Goal: Information Seeking & Learning: Learn about a topic

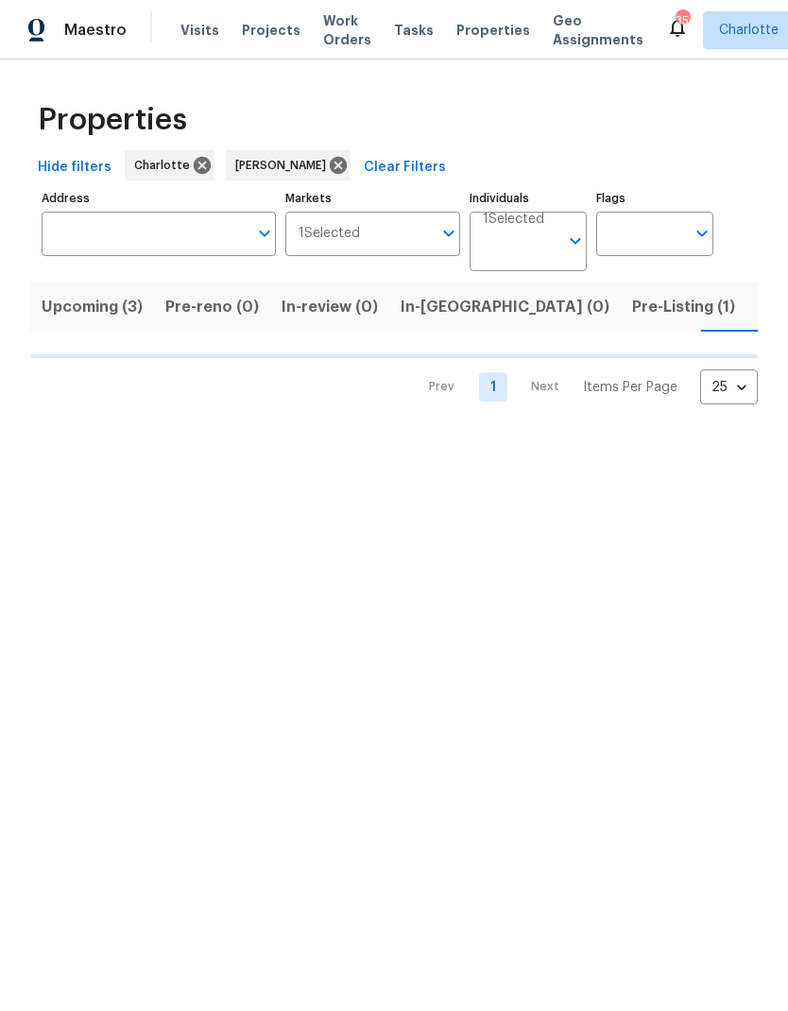
scroll to position [0, 37]
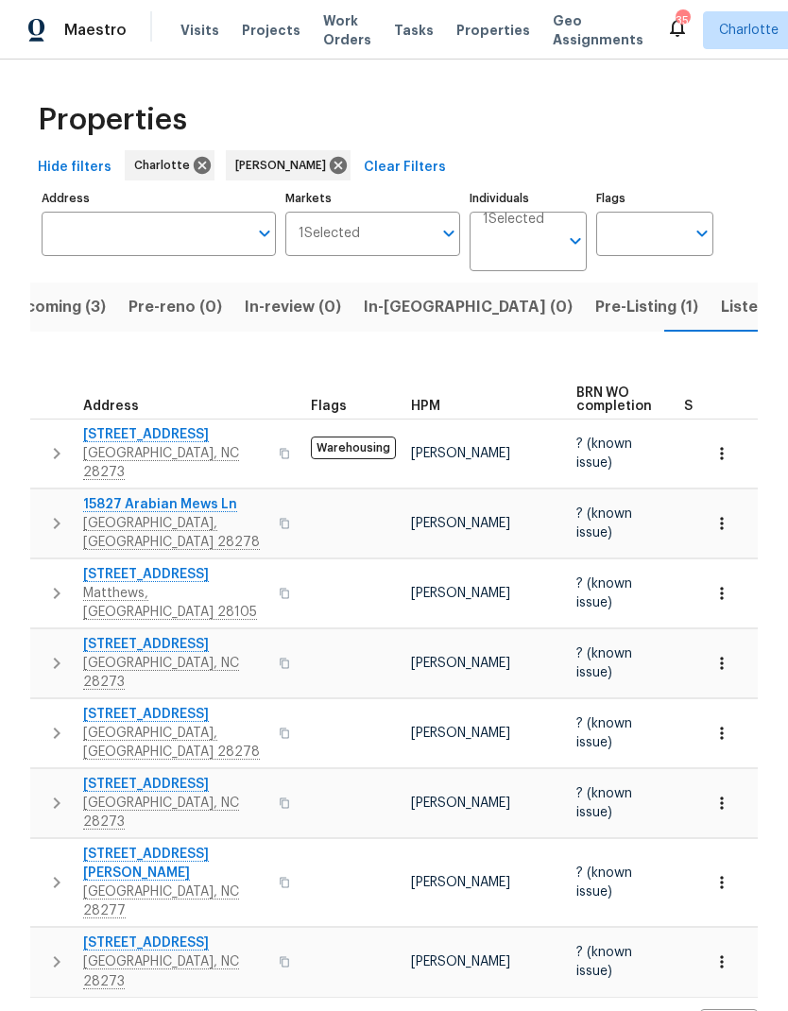
click at [595, 307] on span "Pre-Listing (1)" at bounding box center [646, 307] width 103 height 26
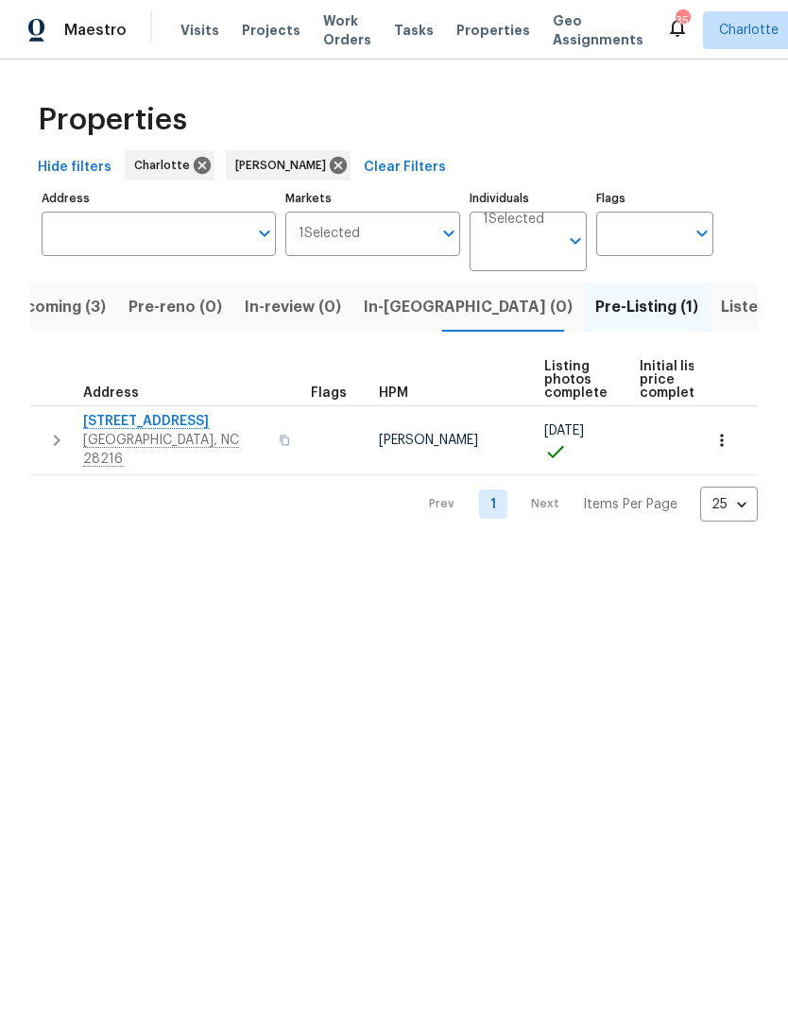
click at [180, 428] on span "9065 Cinnabay Dr" at bounding box center [175, 421] width 184 height 19
click at [82, 307] on span "Upcoming (3)" at bounding box center [55, 307] width 101 height 26
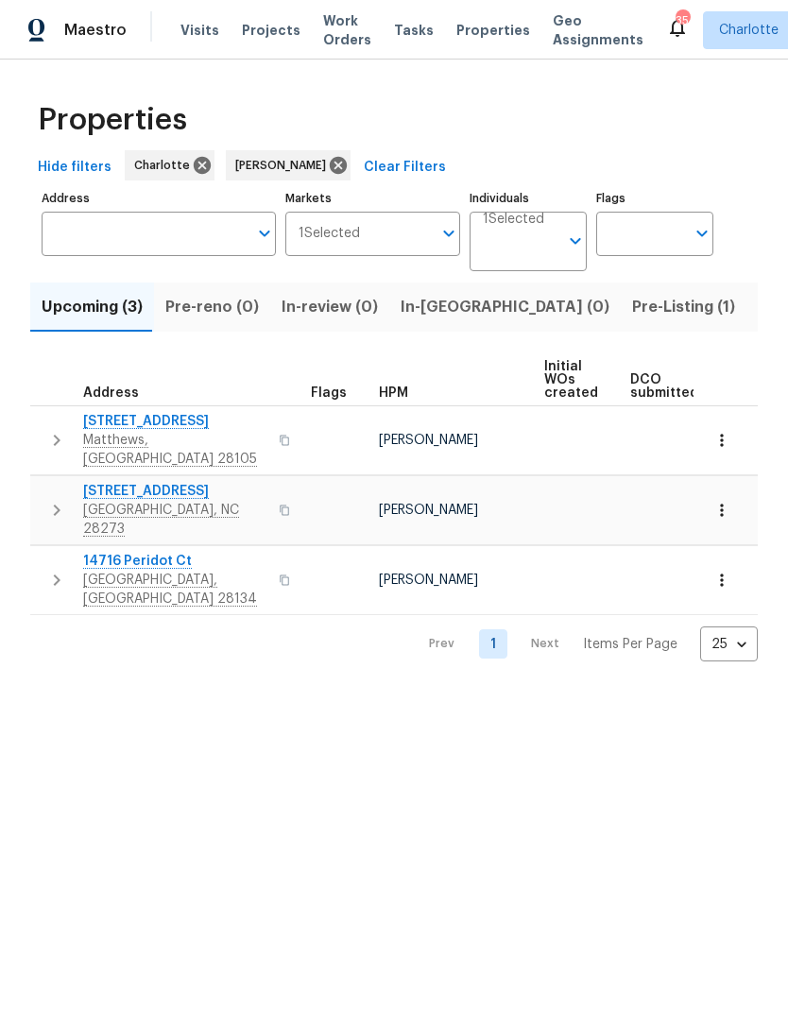
click at [316, 332] on button "In-review (0)" at bounding box center [329, 307] width 119 height 49
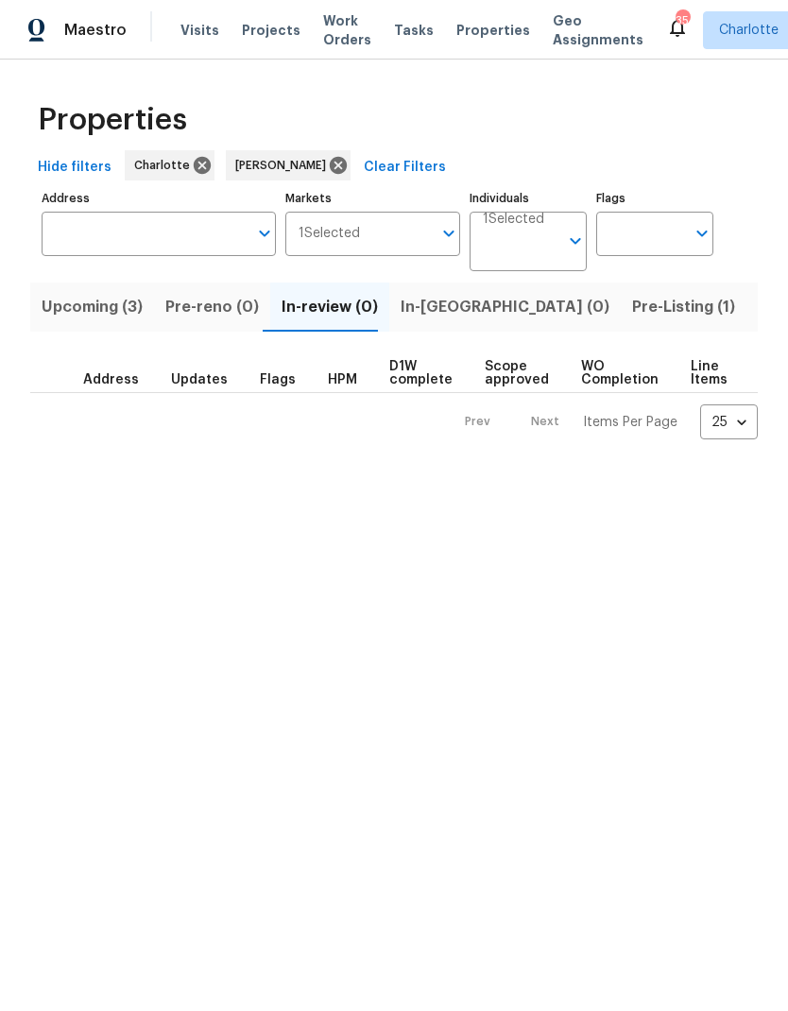
click at [217, 328] on button "Pre-reno (0)" at bounding box center [212, 307] width 116 height 49
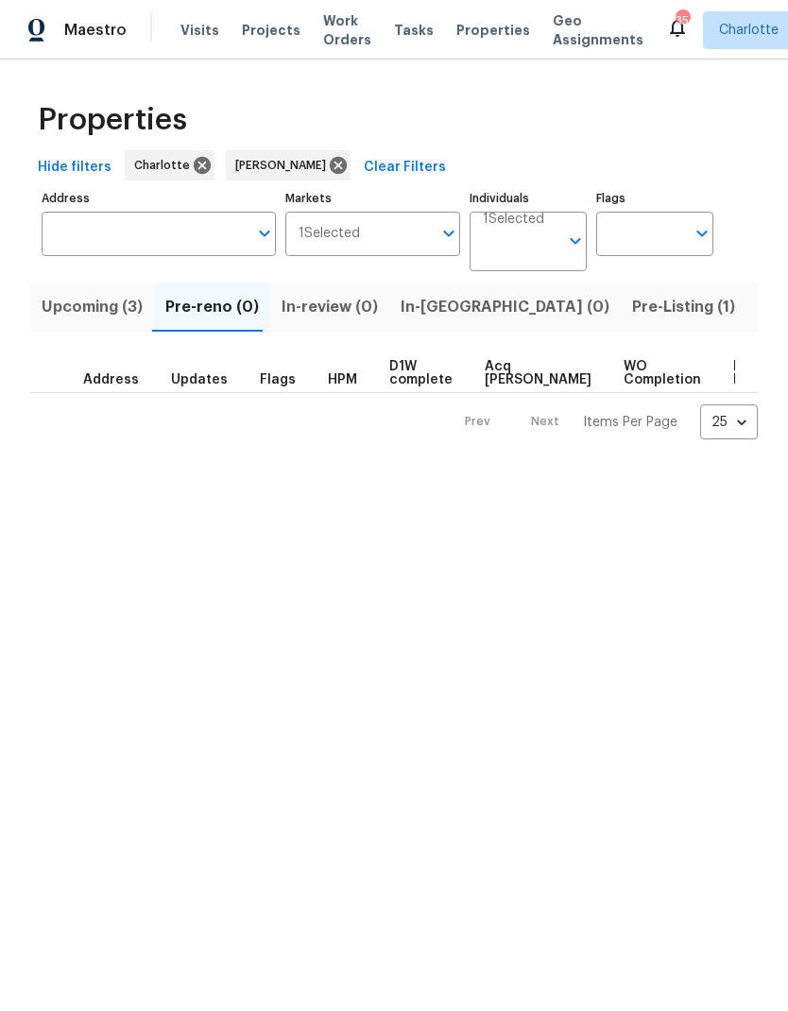
click at [427, 312] on span "In-reno (0)" at bounding box center [505, 307] width 209 height 26
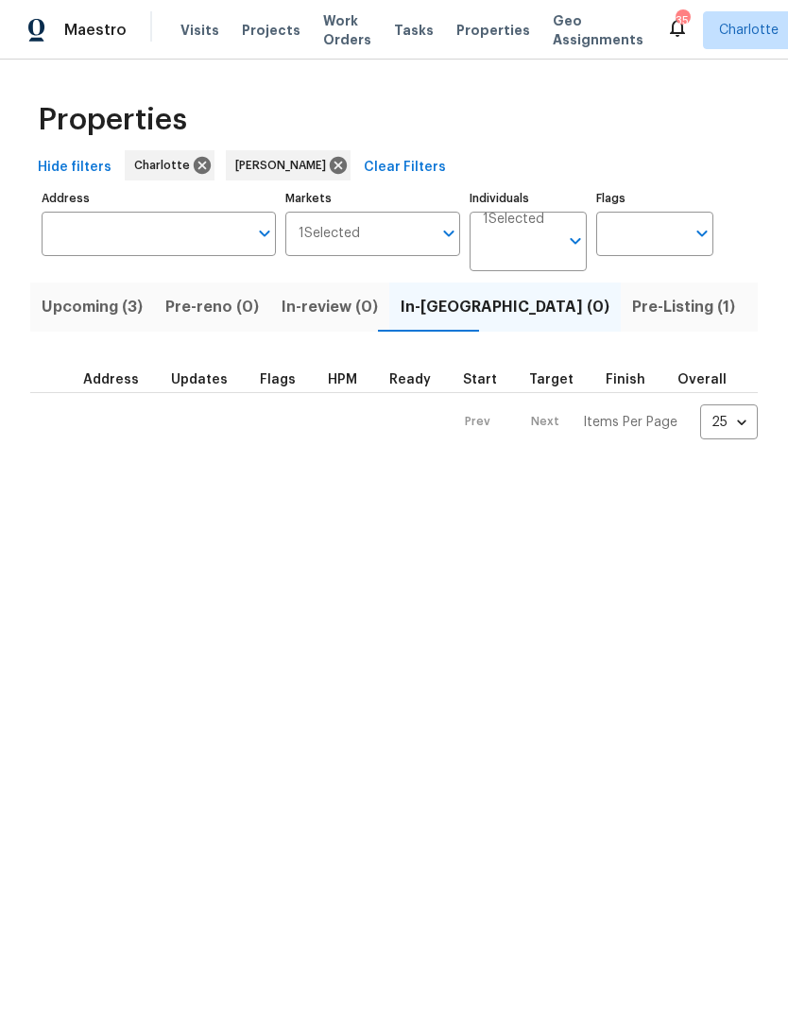
click at [632, 310] on span "Pre-Listing (1)" at bounding box center [683, 307] width 103 height 26
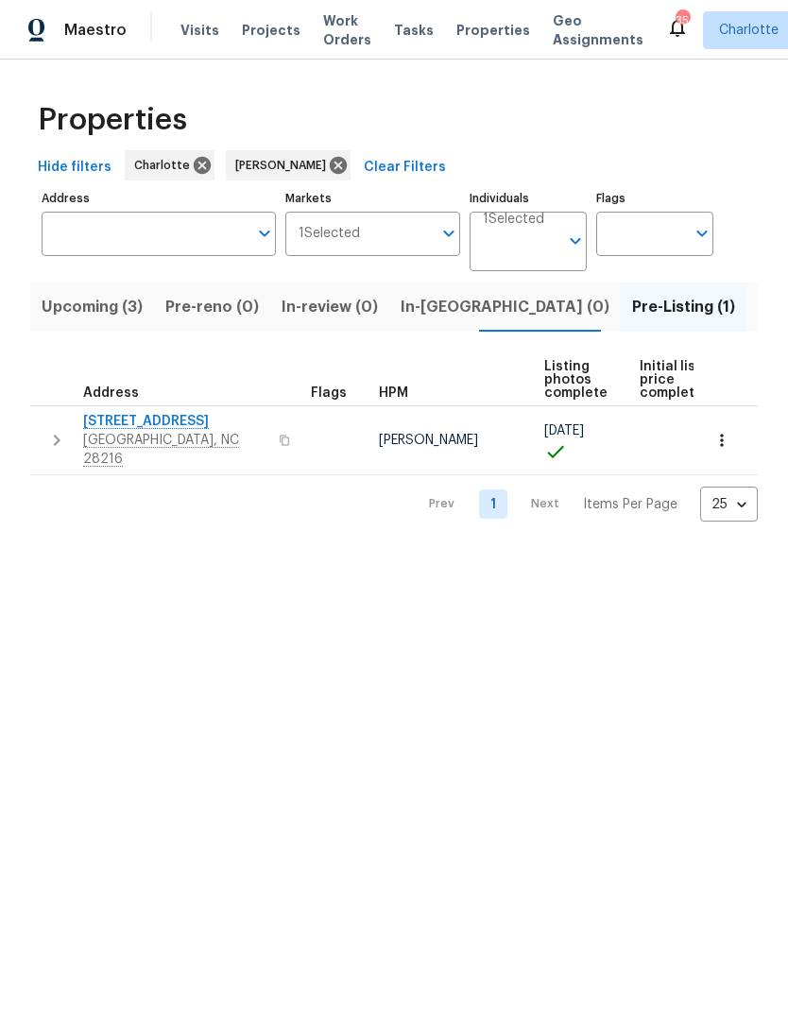
click at [96, 424] on span "9065 Cinnabay Dr" at bounding box center [175, 421] width 184 height 19
click at [168, 425] on span "9065 Cinnabay Dr" at bounding box center [175, 421] width 184 height 19
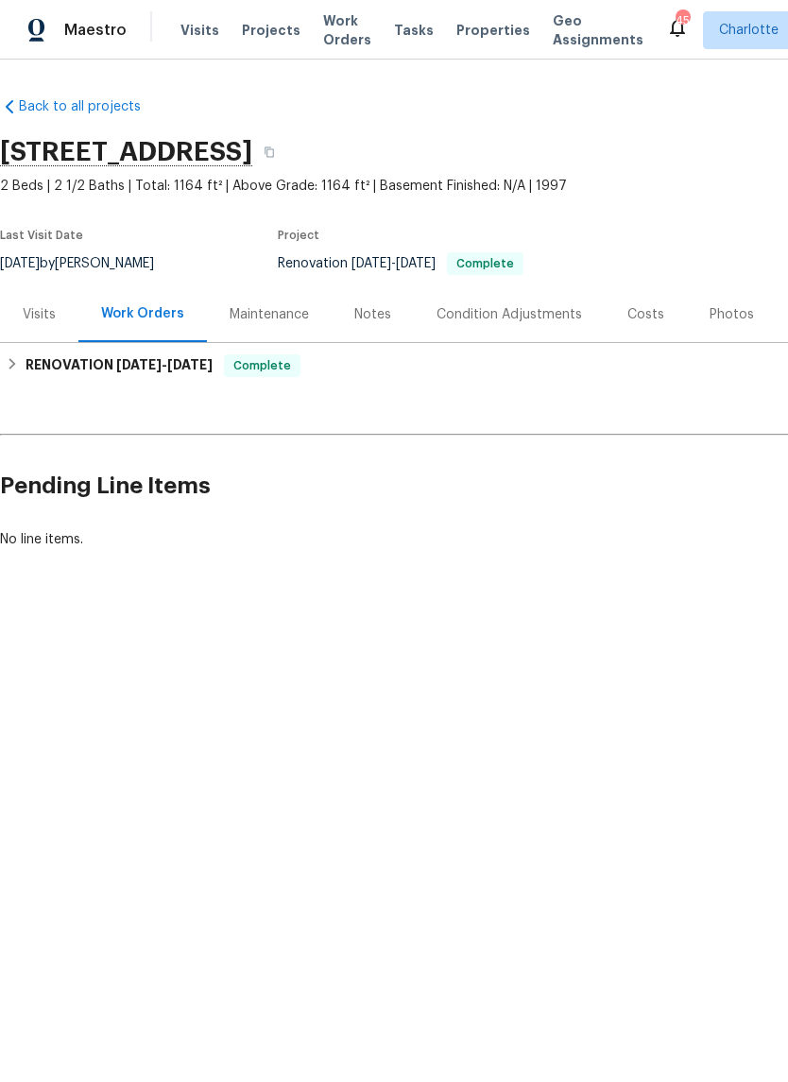
click at [719, 318] on div "Photos" at bounding box center [732, 314] width 44 height 19
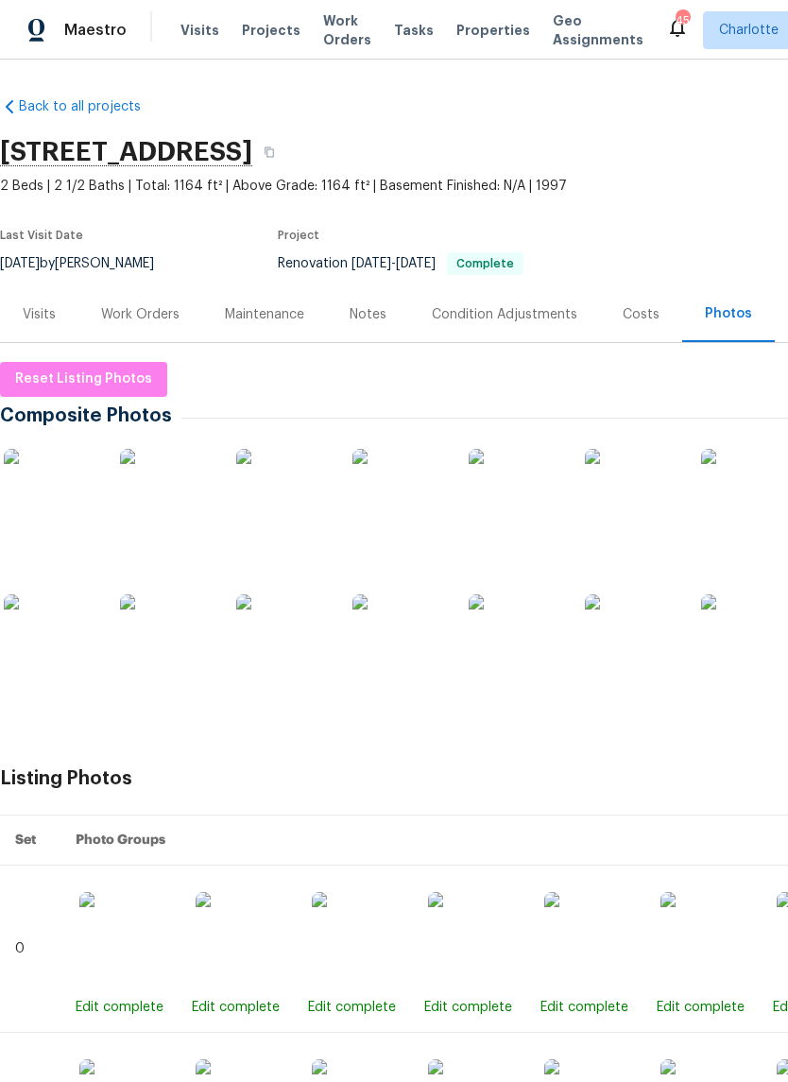
click at [58, 504] on img at bounding box center [51, 496] width 95 height 95
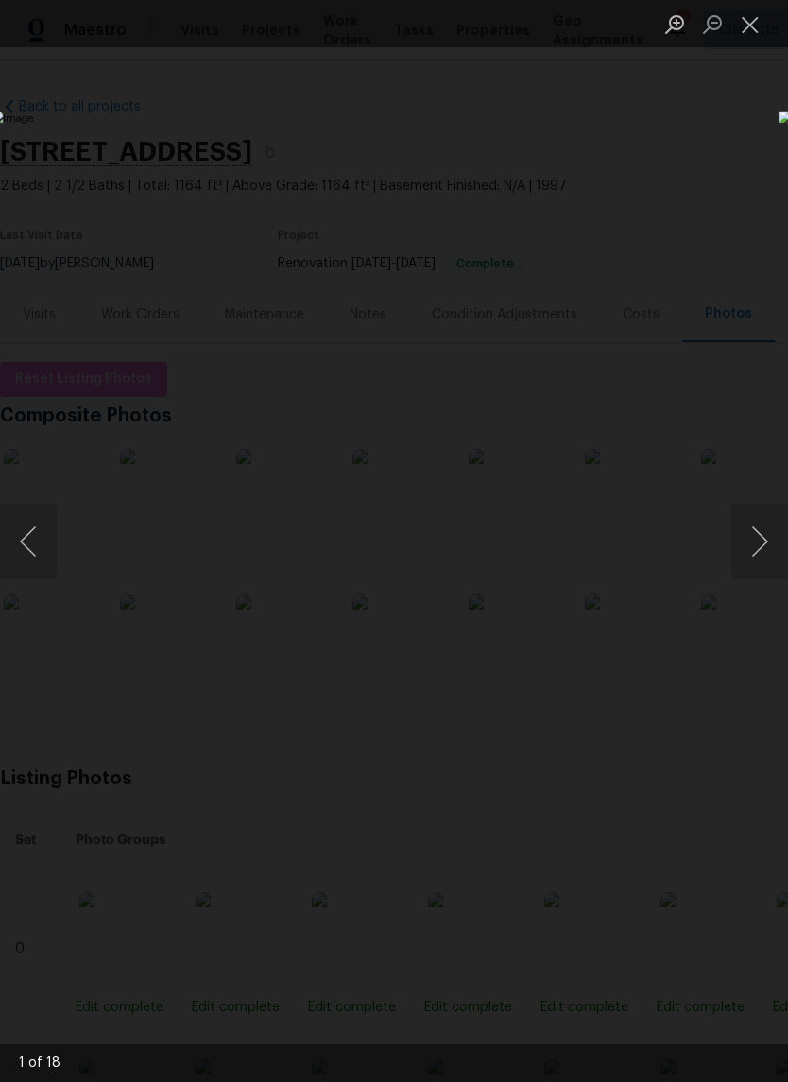
click at [746, 564] on button "Next image" at bounding box center [760, 542] width 57 height 76
click at [759, 540] on button "Next image" at bounding box center [760, 542] width 57 height 76
click at [753, 539] on button "Next image" at bounding box center [760, 542] width 57 height 76
click at [761, 525] on button "Next image" at bounding box center [760, 542] width 57 height 76
click at [37, 565] on button "Previous image" at bounding box center [28, 542] width 57 height 76
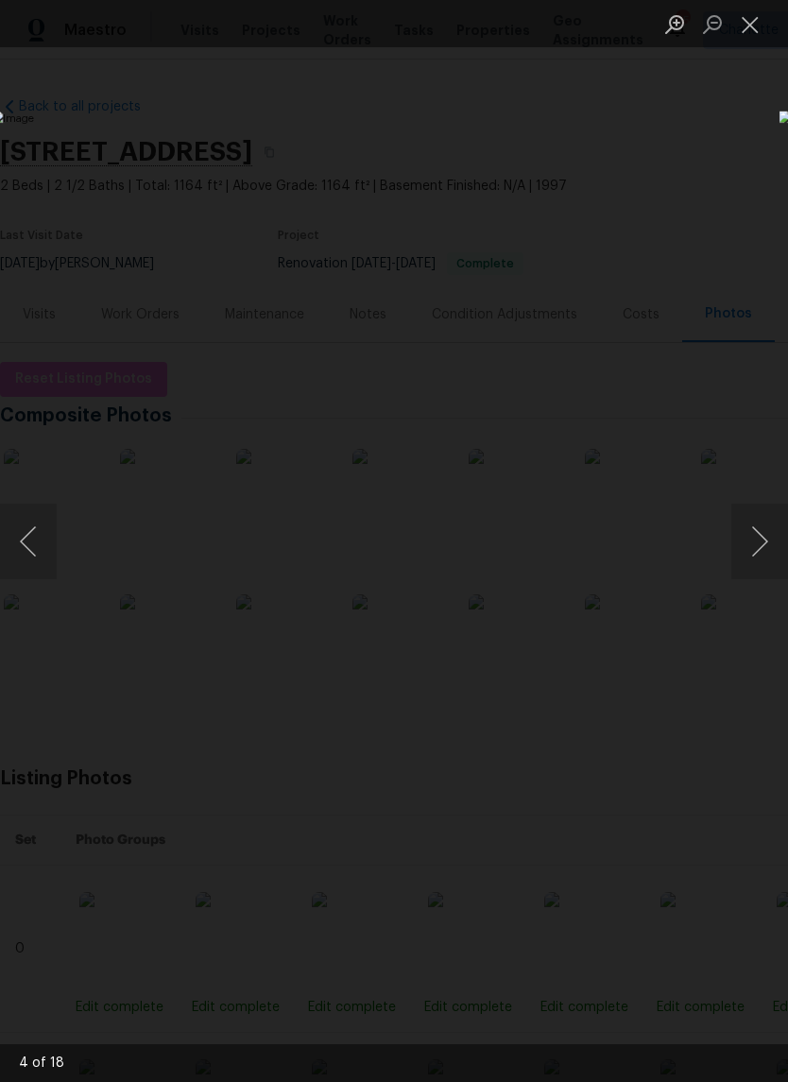
click at [760, 532] on button "Next image" at bounding box center [760, 542] width 57 height 76
click at [752, 541] on button "Next image" at bounding box center [760, 542] width 57 height 76
click at [743, 554] on button "Next image" at bounding box center [760, 542] width 57 height 76
click at [744, 539] on button "Next image" at bounding box center [760, 542] width 57 height 76
click at [743, 540] on button "Next image" at bounding box center [760, 542] width 57 height 76
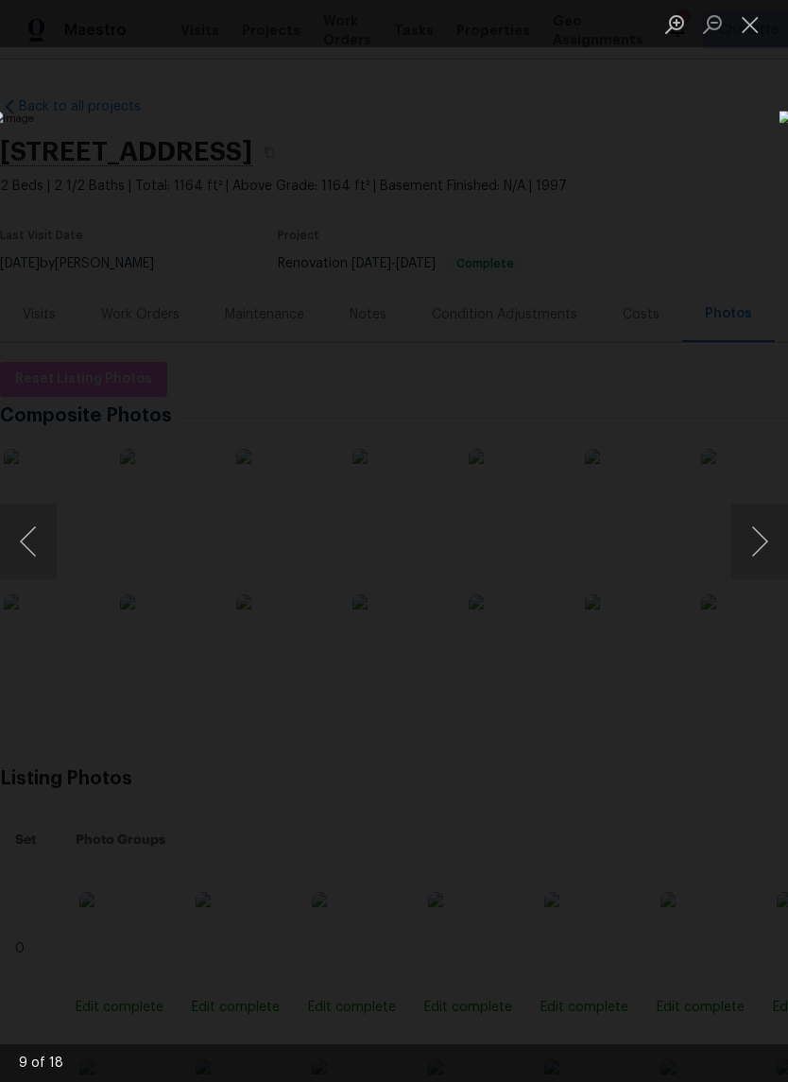
click at [746, 540] on button "Next image" at bounding box center [760, 542] width 57 height 76
click at [750, 541] on button "Next image" at bounding box center [760, 542] width 57 height 76
click at [25, 548] on button "Previous image" at bounding box center [28, 542] width 57 height 76
click at [746, 562] on button "Next image" at bounding box center [760, 542] width 57 height 76
click at [748, 551] on button "Next image" at bounding box center [760, 542] width 57 height 76
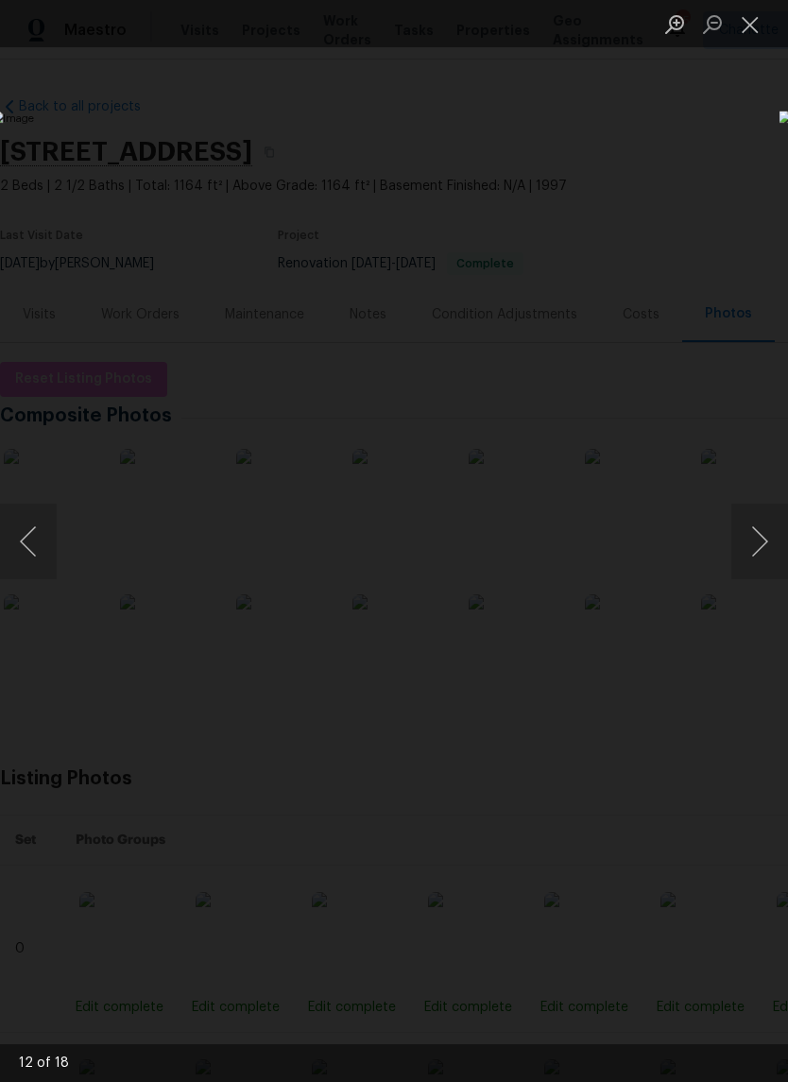
click at [736, 554] on button "Next image" at bounding box center [760, 542] width 57 height 76
click at [737, 555] on button "Next image" at bounding box center [760, 542] width 57 height 76
click at [737, 564] on button "Next image" at bounding box center [760, 542] width 57 height 76
click at [758, 536] on button "Next image" at bounding box center [760, 542] width 57 height 76
click at [747, 543] on button "Next image" at bounding box center [760, 542] width 57 height 76
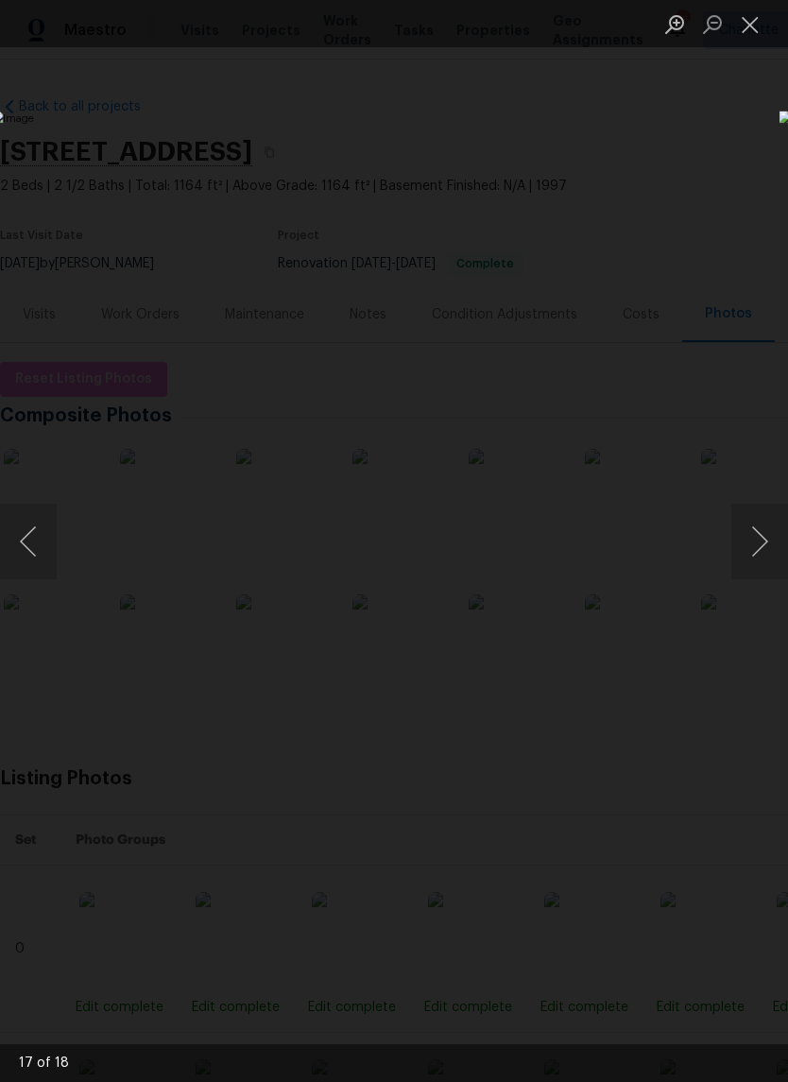
click at [733, 562] on button "Next image" at bounding box center [760, 542] width 57 height 76
click at [732, 546] on button "Next image" at bounding box center [760, 542] width 57 height 76
click at [618, 564] on img "Lightbox" at bounding box center [304, 541] width 627 height 860
click at [738, 543] on button "Next image" at bounding box center [760, 542] width 57 height 76
click at [733, 543] on button "Next image" at bounding box center [760, 542] width 57 height 76
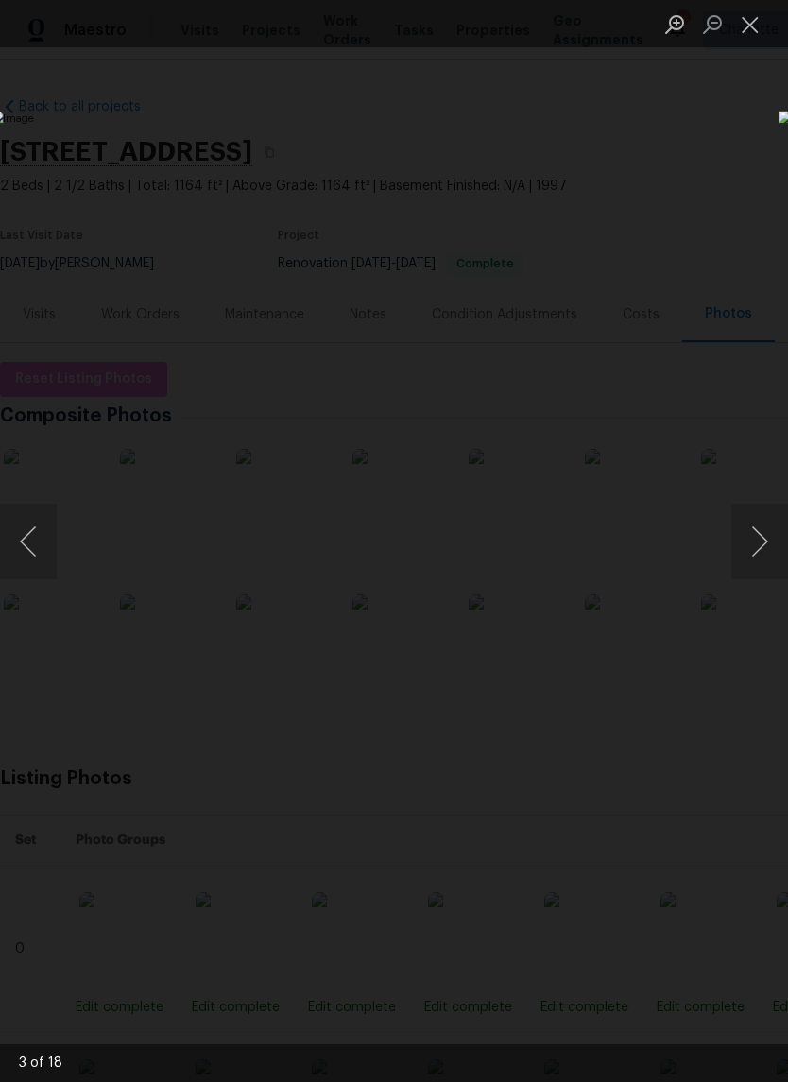
click at [741, 554] on button "Next image" at bounding box center [760, 542] width 57 height 76
click at [733, 558] on button "Next image" at bounding box center [760, 542] width 57 height 76
click at [733, 555] on button "Next image" at bounding box center [760, 542] width 57 height 76
click at [747, 33] on button "Close lightbox" at bounding box center [751, 24] width 38 height 33
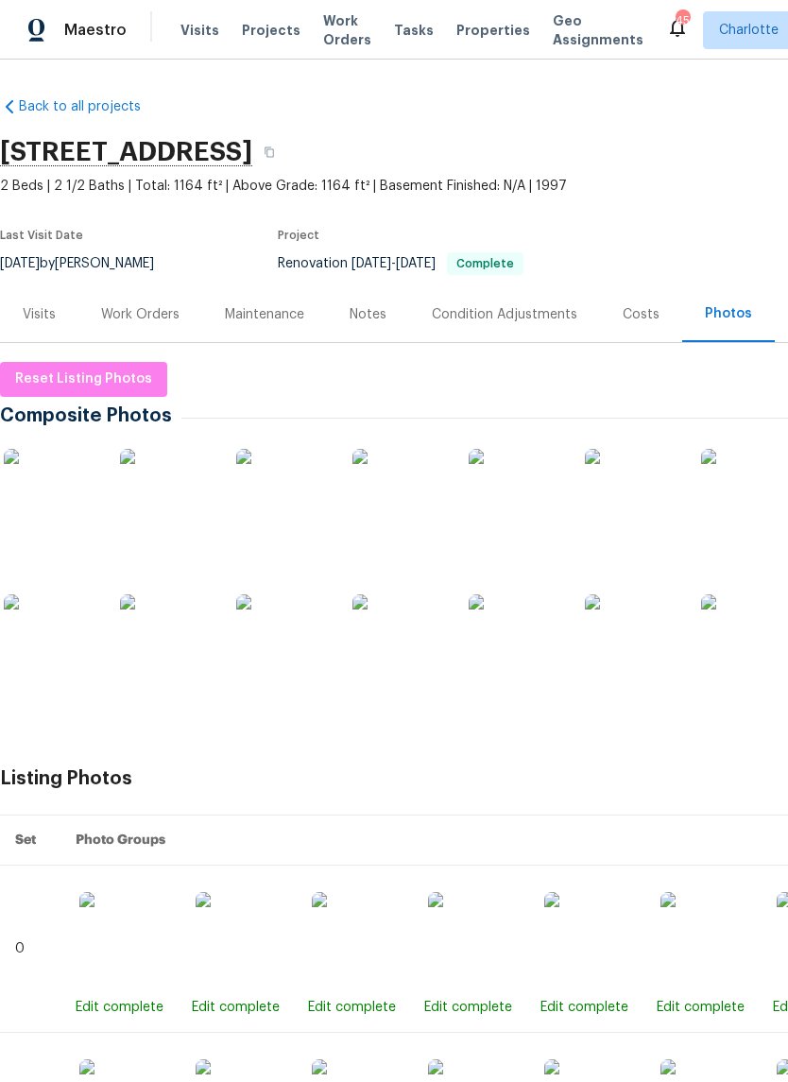
click at [73, 48] on div "Maestro" at bounding box center [63, 30] width 127 height 38
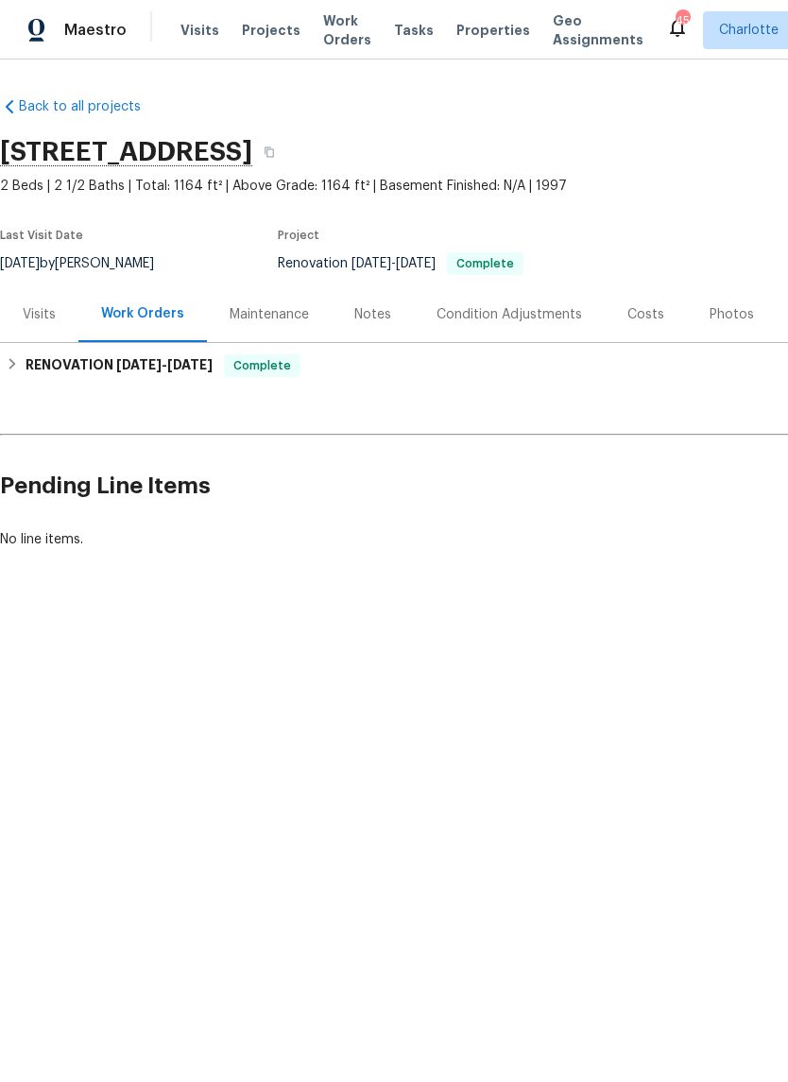
click at [108, 26] on span "Maestro" at bounding box center [95, 30] width 62 height 19
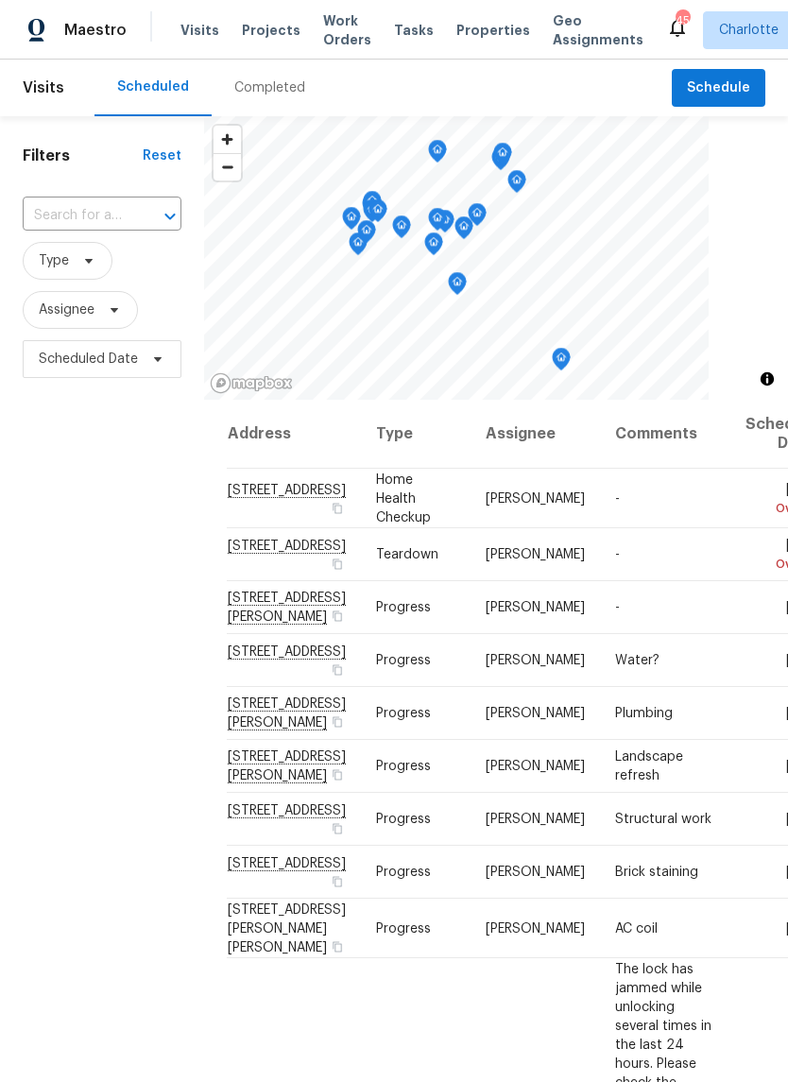
click at [335, 11] on span "Work Orders" at bounding box center [347, 30] width 48 height 38
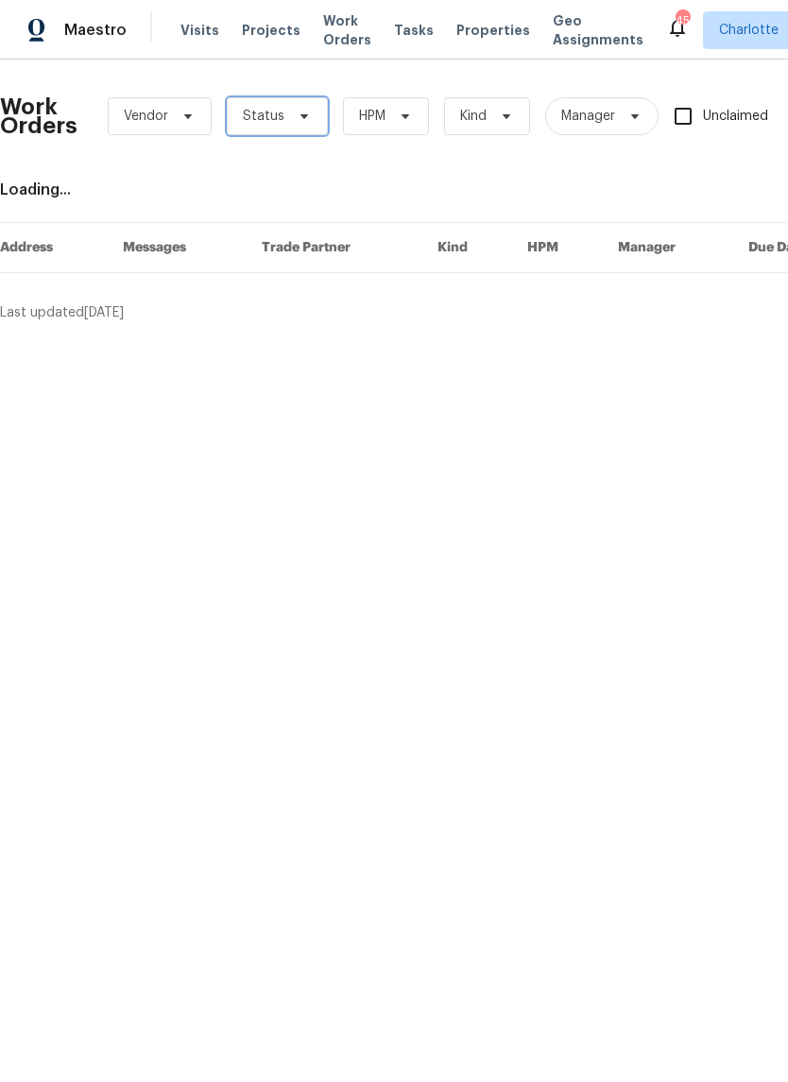
click at [297, 112] on icon at bounding box center [304, 116] width 15 height 15
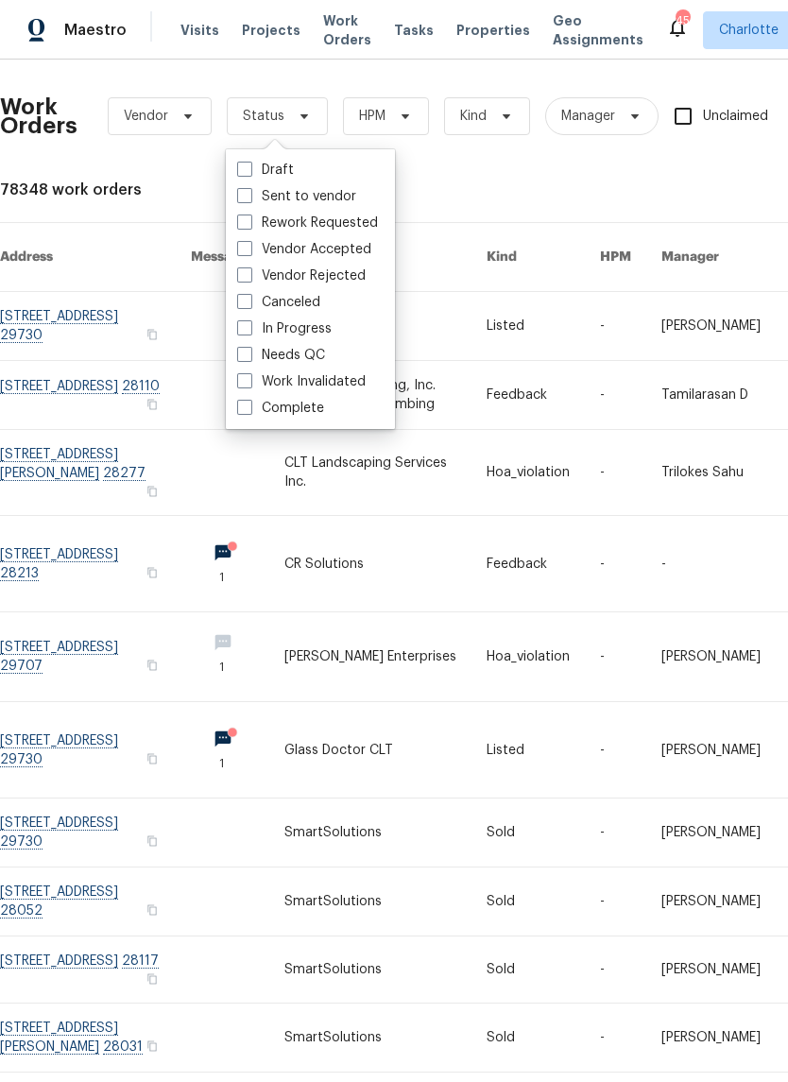
click at [320, 358] on label "Needs QC" at bounding box center [281, 355] width 88 height 19
click at [250, 358] on input "Needs QC" at bounding box center [243, 352] width 12 height 12
checkbox input "true"
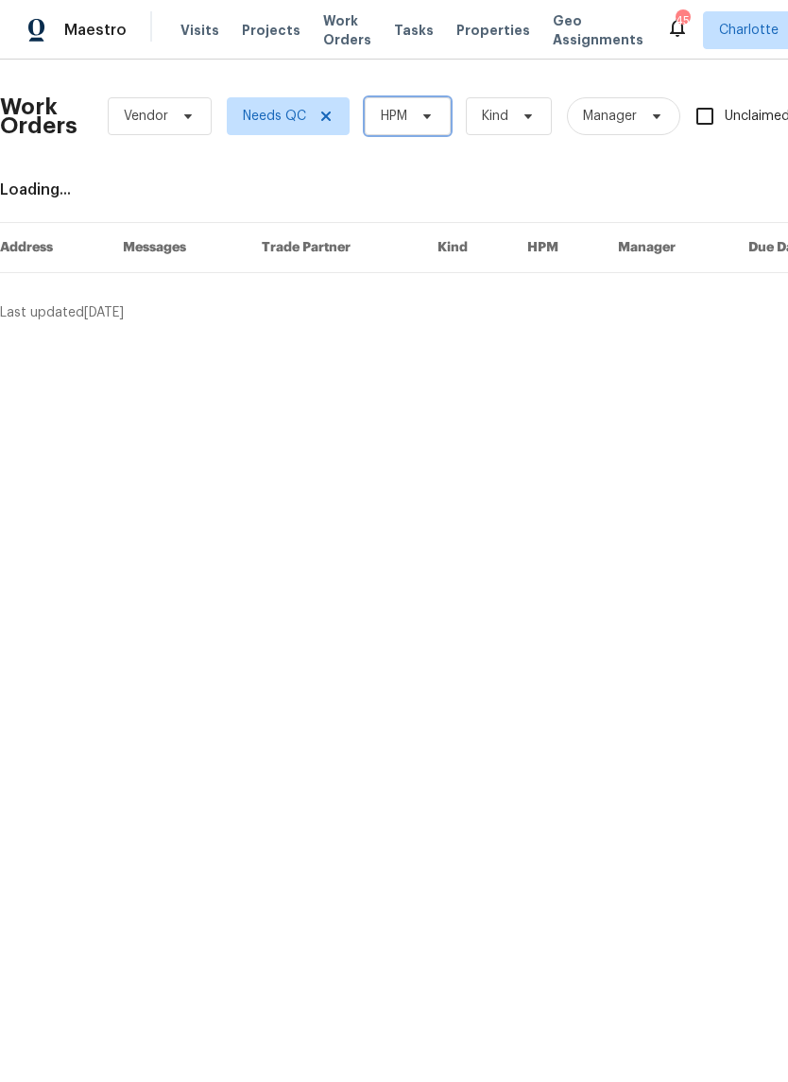
click at [421, 114] on icon at bounding box center [427, 116] width 15 height 15
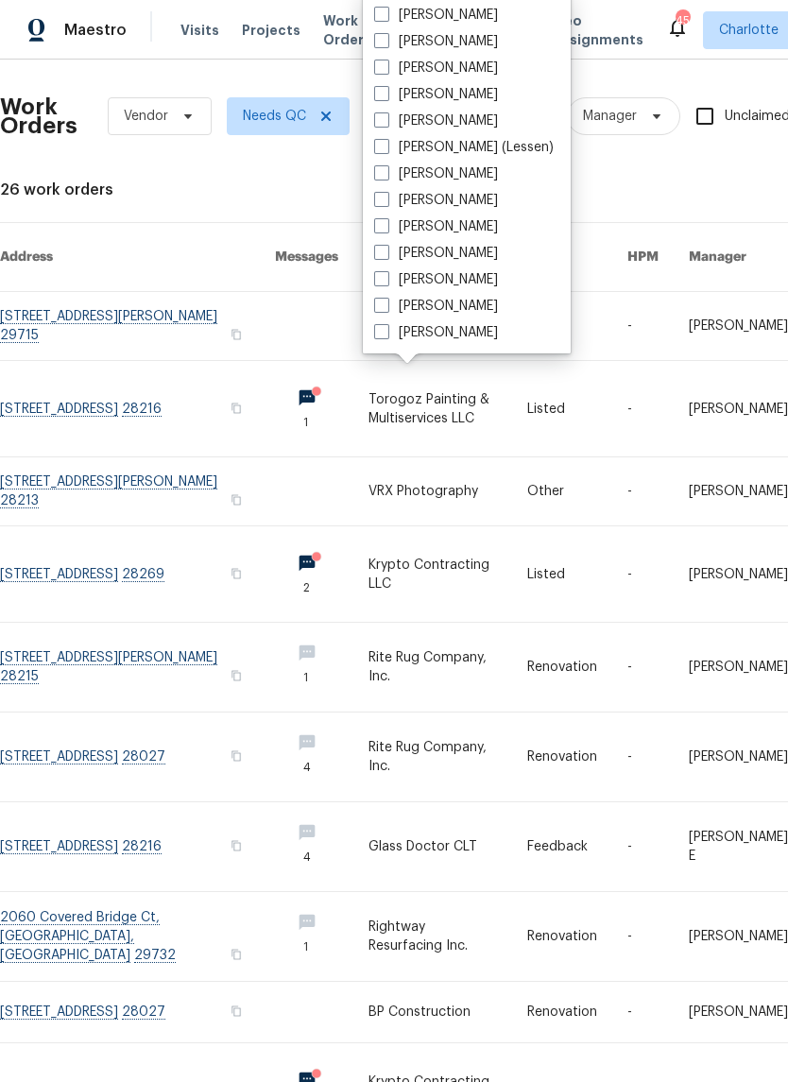
scroll to position [234, 0]
click at [439, 341] on label "[PERSON_NAME]" at bounding box center [436, 332] width 124 height 19
click at [387, 336] on input "[PERSON_NAME]" at bounding box center [380, 329] width 12 height 12
checkbox input "true"
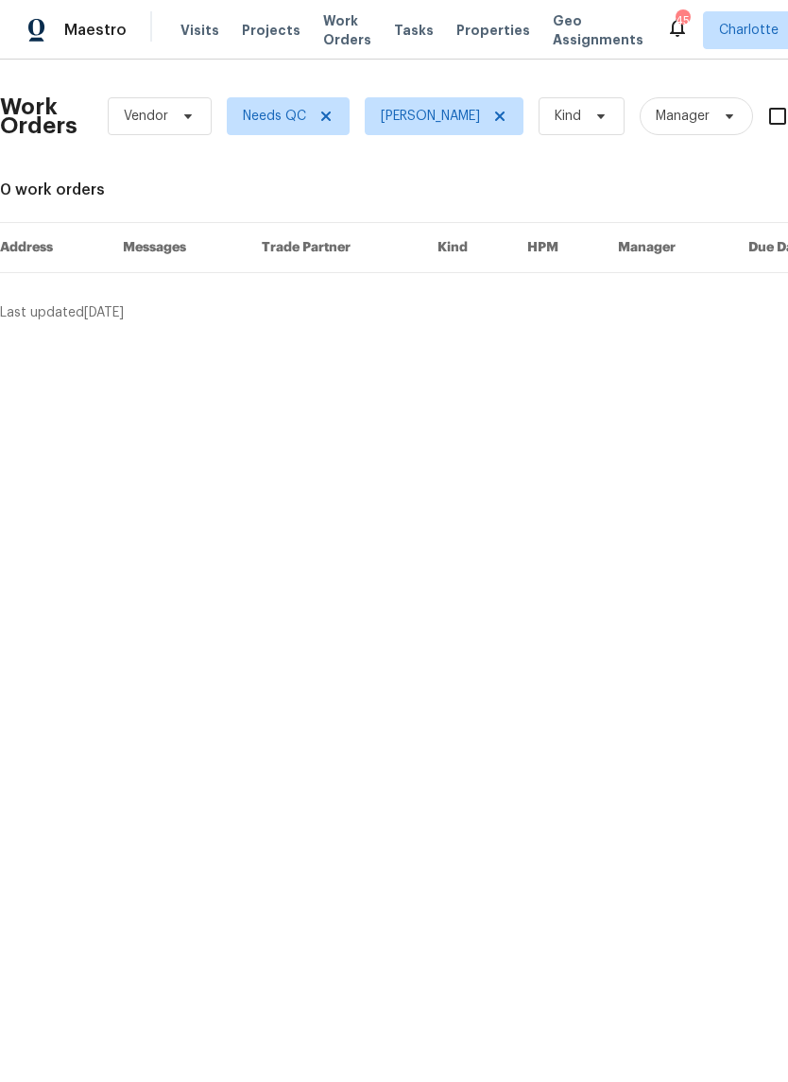
click at [81, 32] on span "Maestro" at bounding box center [95, 30] width 62 height 19
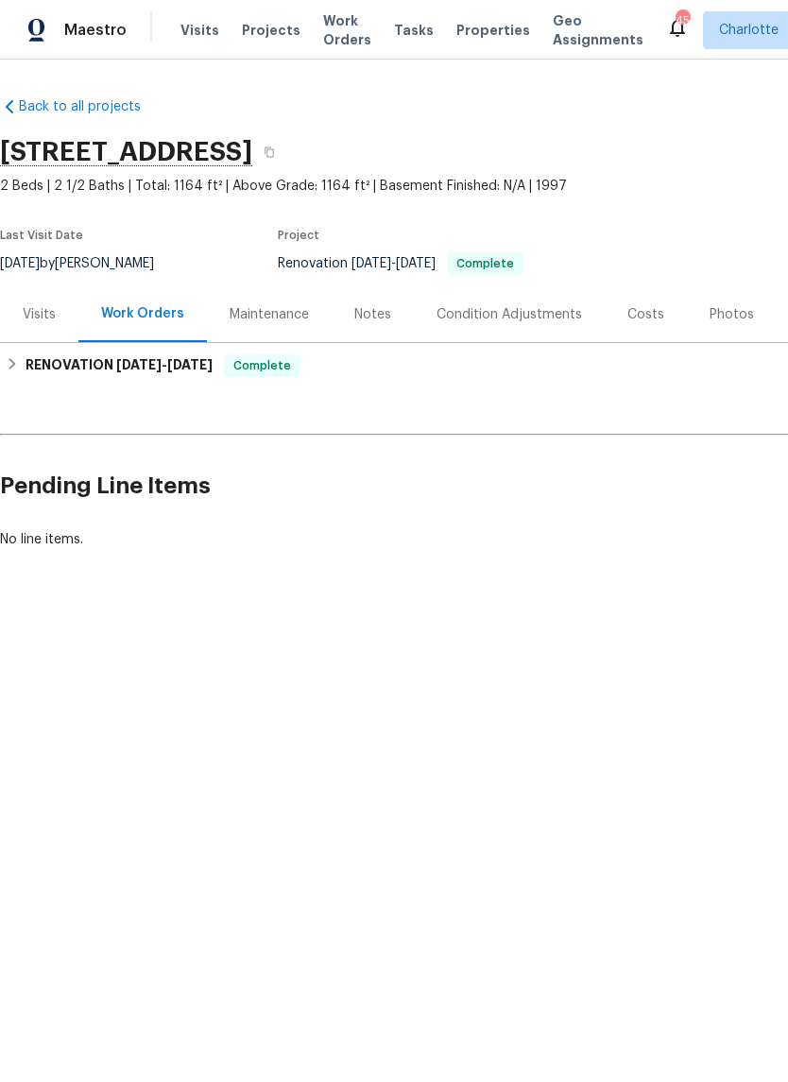
click at [649, 314] on div "Costs" at bounding box center [646, 314] width 37 height 19
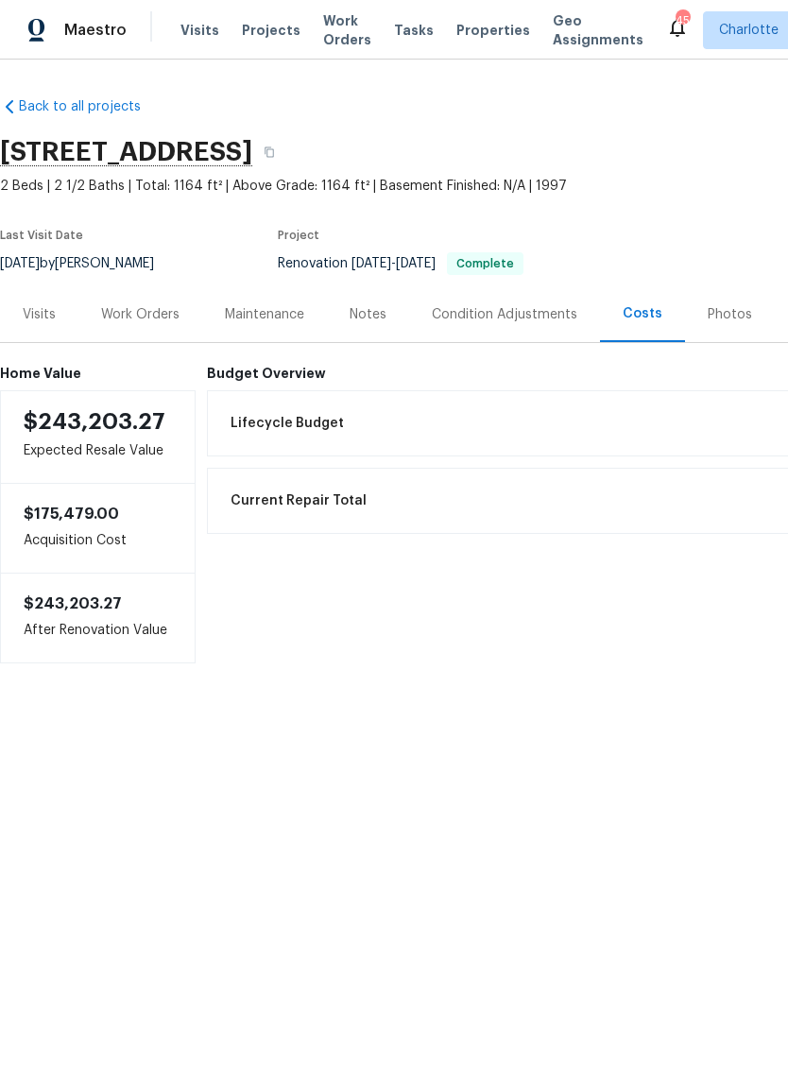
click at [389, 318] on div "Notes" at bounding box center [368, 314] width 82 height 56
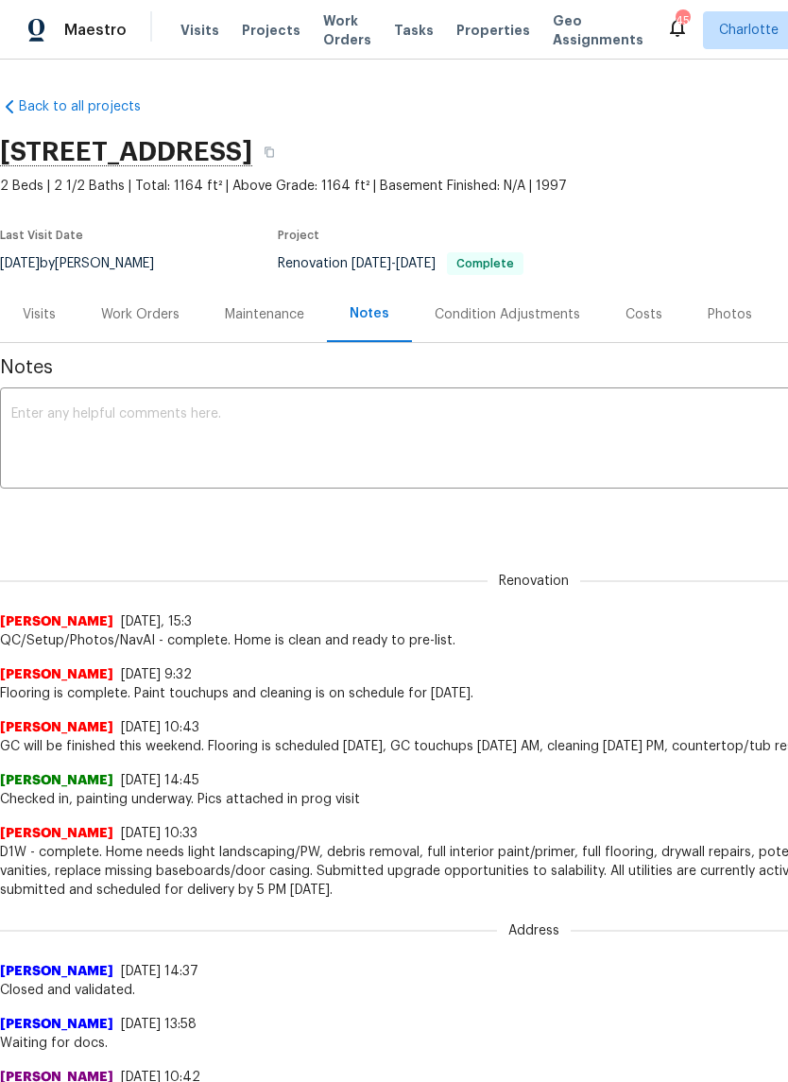
click at [652, 321] on div "Costs" at bounding box center [644, 314] width 37 height 19
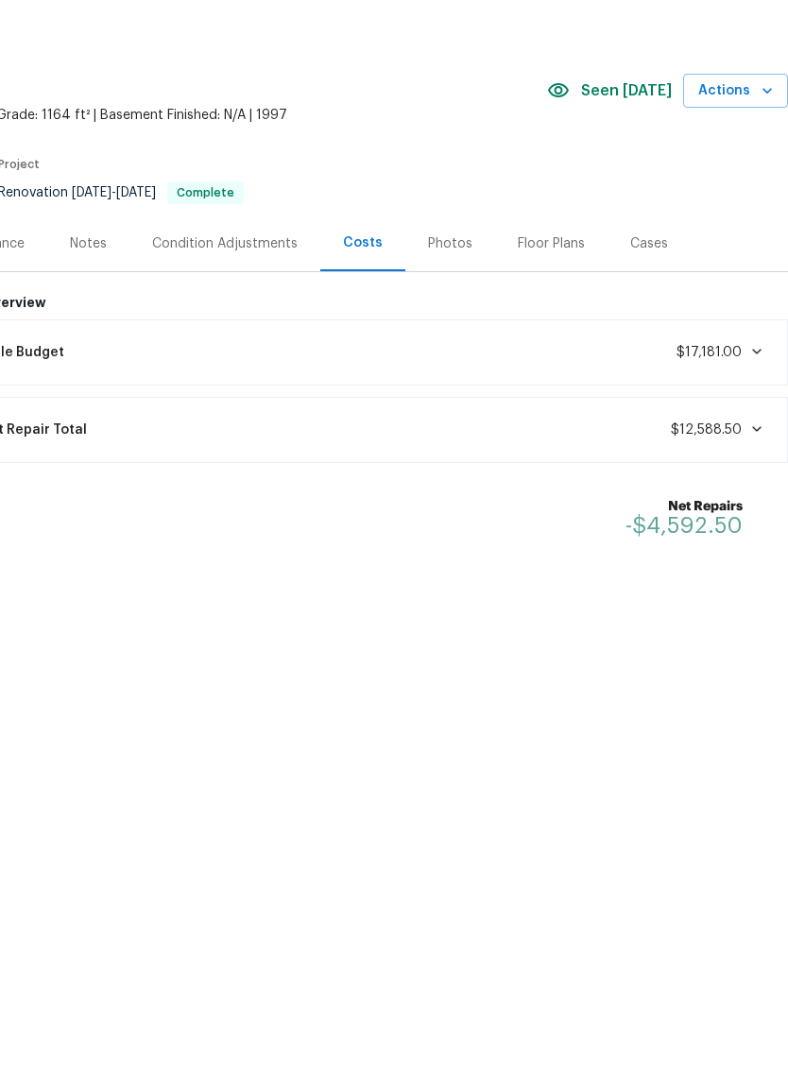
scroll to position [0, 280]
click at [740, 417] on span "$17,181.00" at bounding box center [709, 423] width 65 height 13
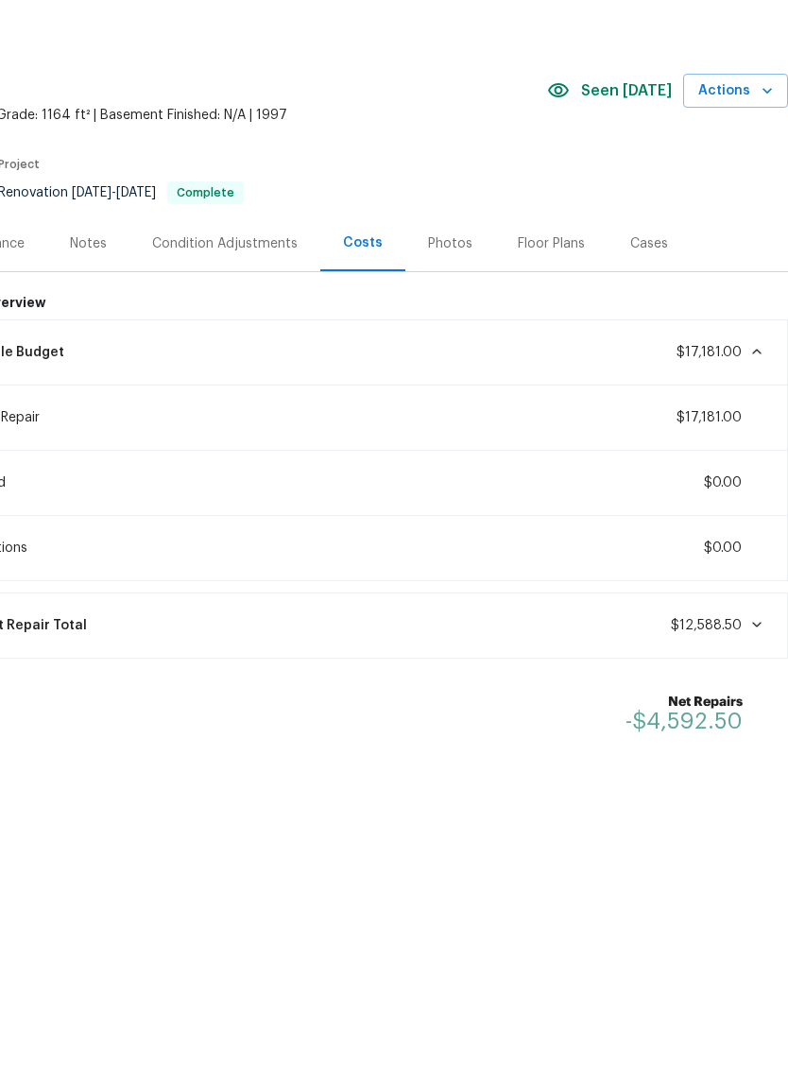
click at [755, 403] on div "Lifecycle Budget $17,181.00" at bounding box center [358, 424] width 837 height 42
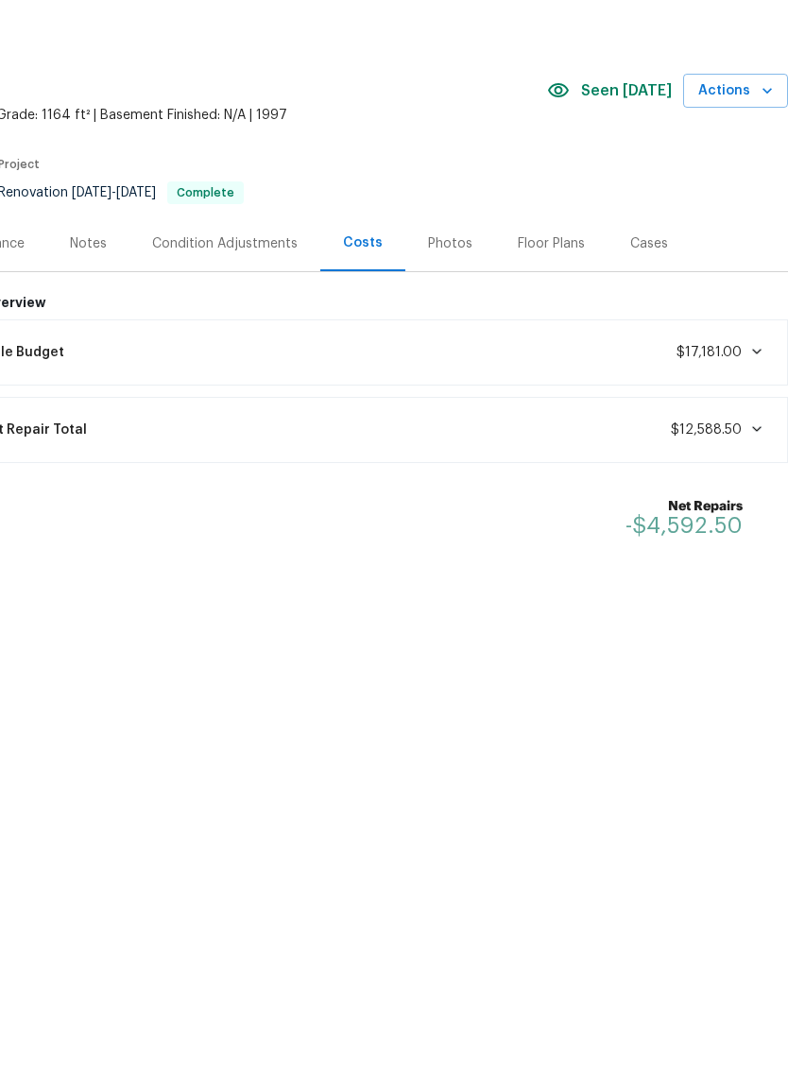
click at [605, 764] on html "Maestro Visits Projects Work Orders Tasks Properties Geo Assignments 45 [PERSON…" at bounding box center [394, 388] width 788 height 777
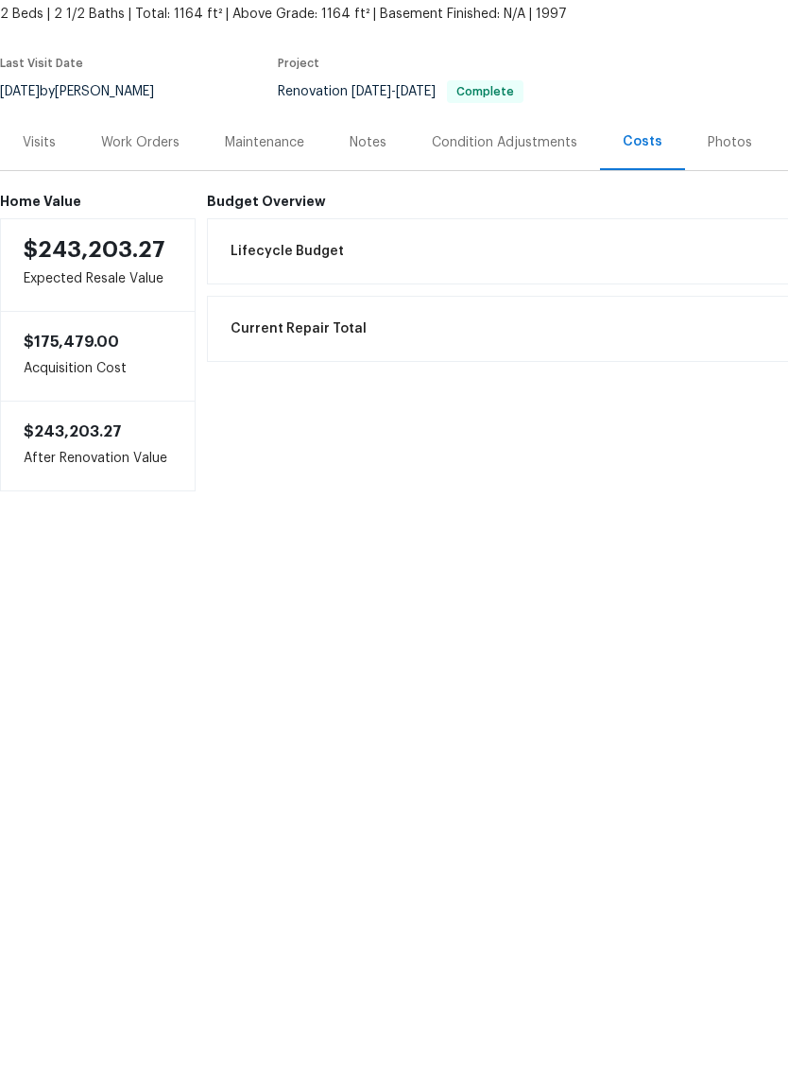
scroll to position [0, 0]
